Goal: Information Seeking & Learning: Learn about a topic

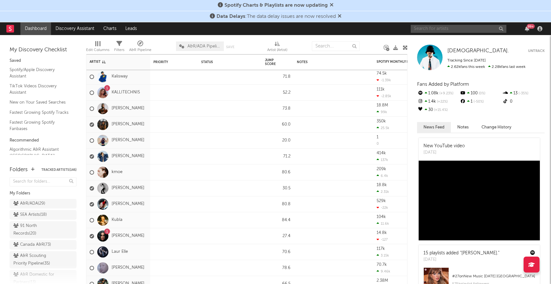
click at [431, 29] on input "text" at bounding box center [458, 29] width 96 height 8
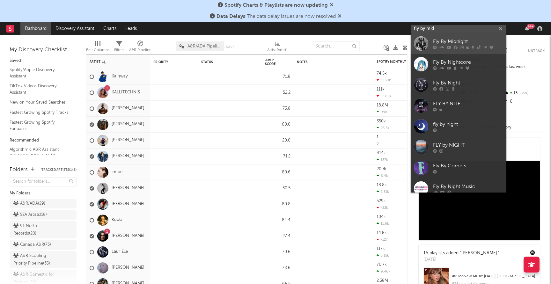
type input "fly by mid"
click at [447, 39] on div "Fly By Midnight" at bounding box center [468, 42] width 70 height 8
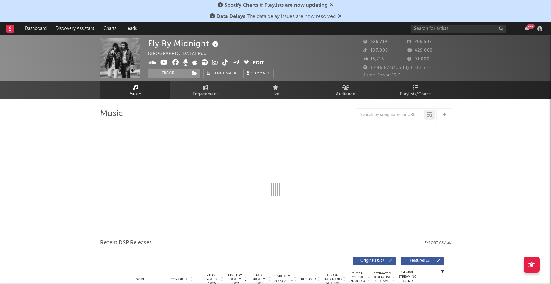
select select "6m"
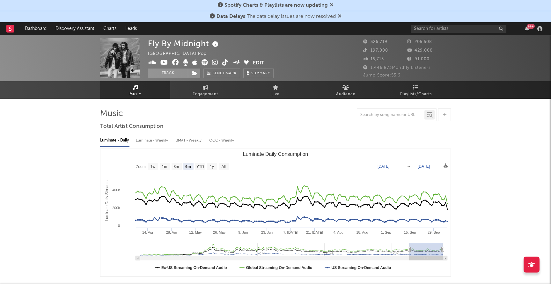
select select "6m"
click at [340, 16] on icon at bounding box center [339, 15] width 4 height 5
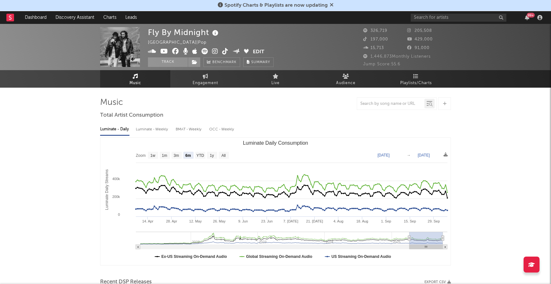
click at [330, 4] on icon at bounding box center [331, 4] width 4 height 5
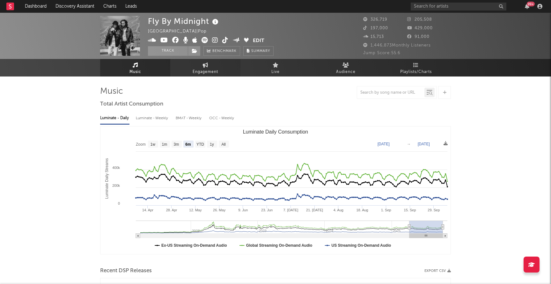
click at [210, 69] on span "Engagement" at bounding box center [204, 72] width 25 height 8
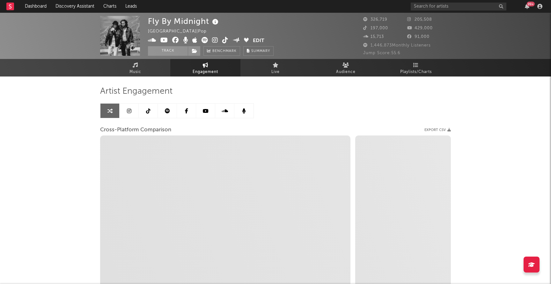
select select "1w"
click at [345, 67] on icon at bounding box center [345, 64] width 7 height 5
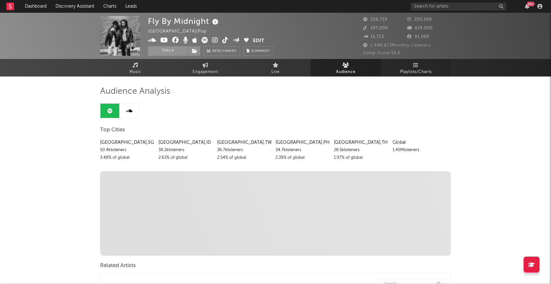
click at [414, 69] on span "Playlists/Charts" at bounding box center [416, 72] width 32 height 8
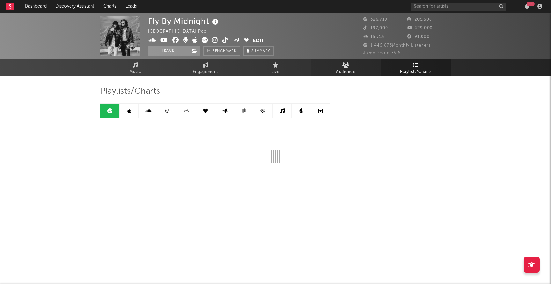
click at [344, 68] on link "Audience" at bounding box center [345, 68] width 70 height 18
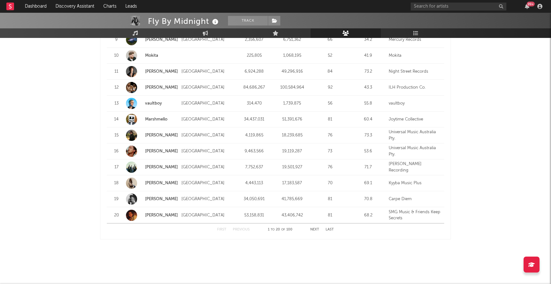
scroll to position [780, 0]
